Goal: Navigation & Orientation: Find specific page/section

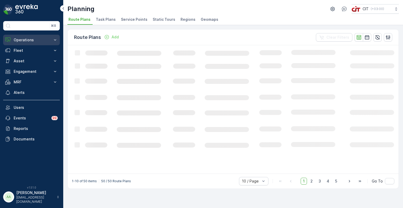
click at [21, 37] on p "Operations" at bounding box center [32, 39] width 36 height 5
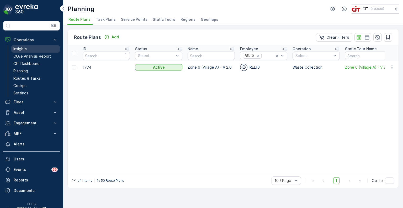
click at [26, 47] on p "Insights" at bounding box center [19, 48] width 13 height 5
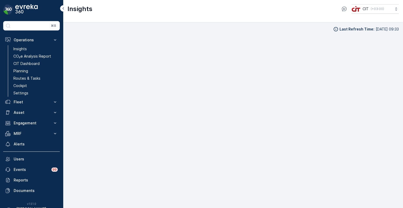
scroll to position [4, 0]
